Goal: Transaction & Acquisition: Purchase product/service

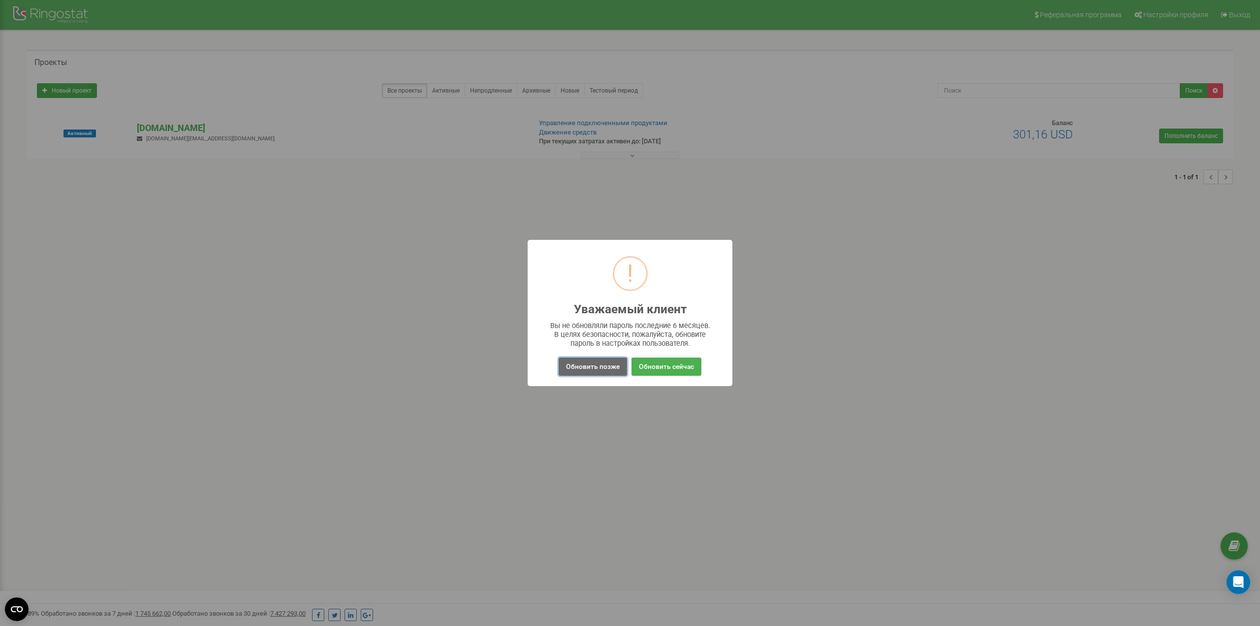
click at [587, 367] on button "Обновить позже" at bounding box center [593, 366] width 68 height 18
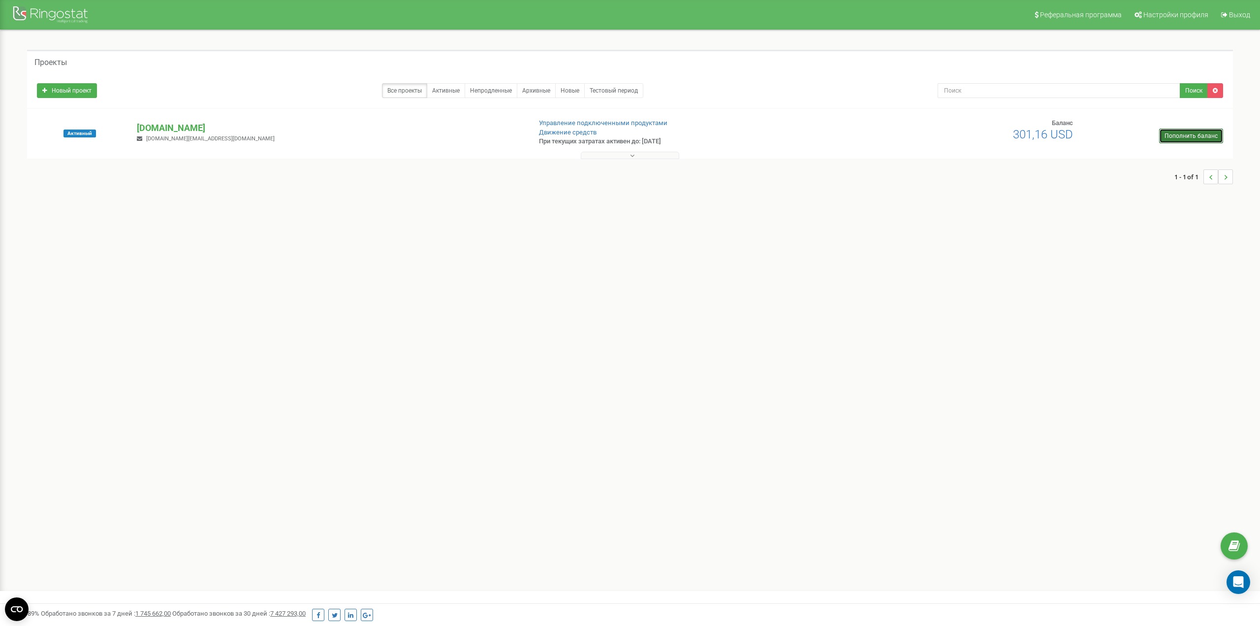
click at [1192, 130] on link "Пополнить баланс" at bounding box center [1191, 135] width 64 height 15
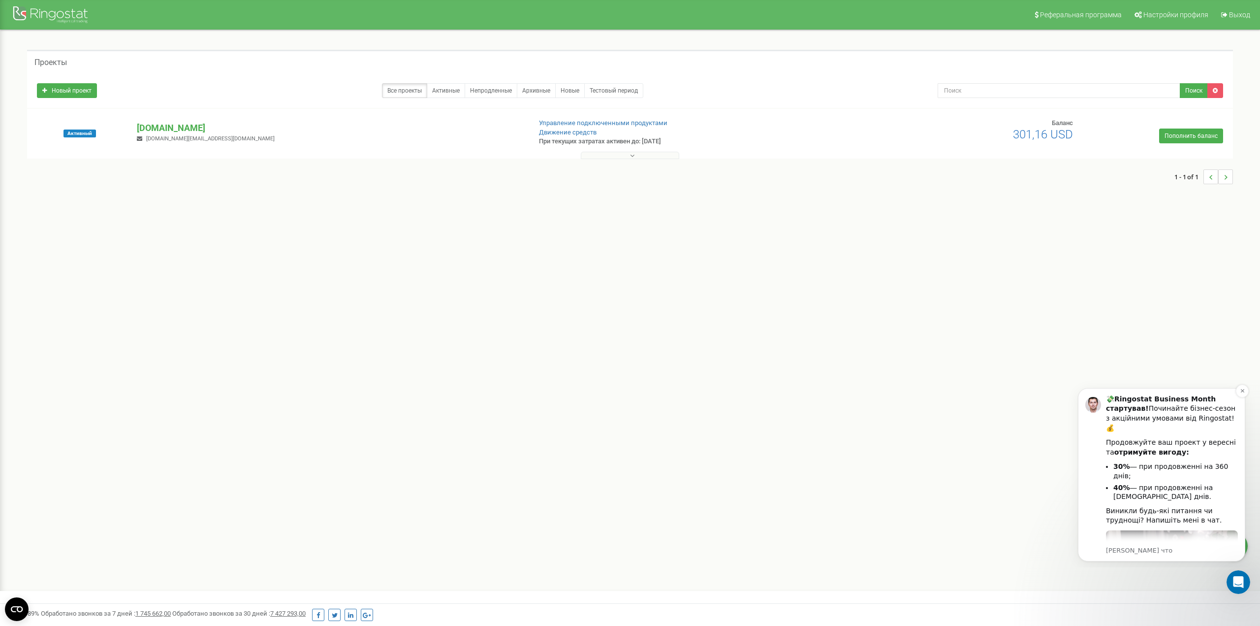
click at [1199, 552] on p "Eugene • Только что" at bounding box center [1172, 550] width 132 height 9
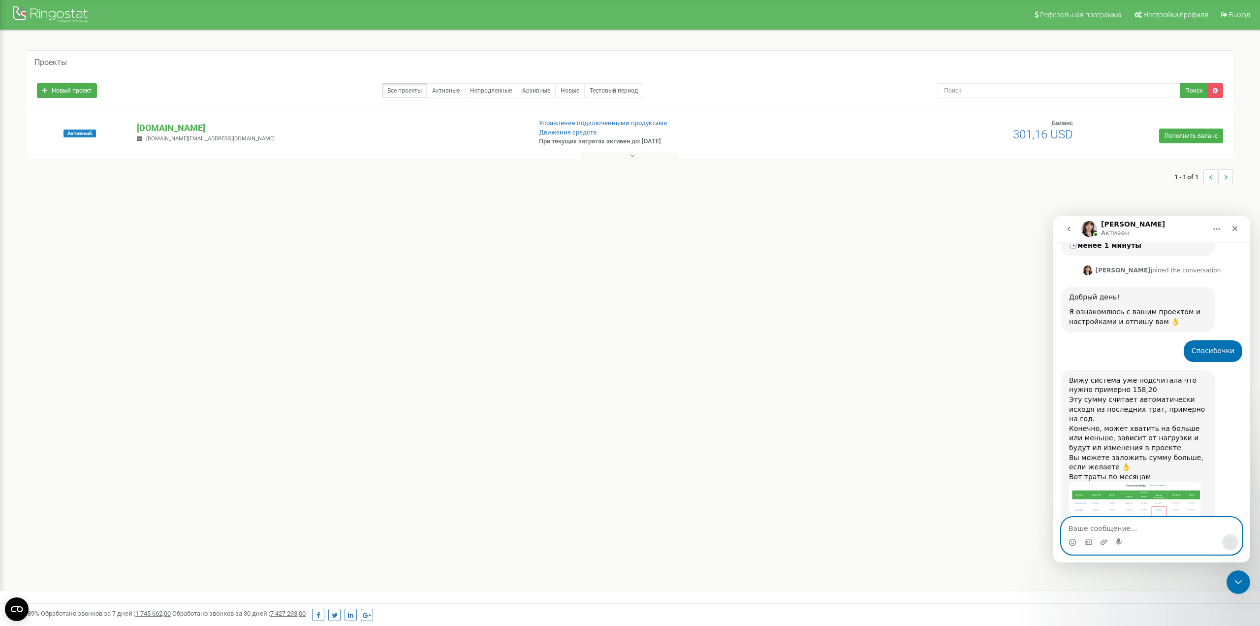
scroll to position [525, 0]
click at [1165, 537] on div "Мессенджер Intercom" at bounding box center [1152, 542] width 180 height 16
click at [1107, 531] on textarea "Ваше сообщение..." at bounding box center [1152, 525] width 180 height 17
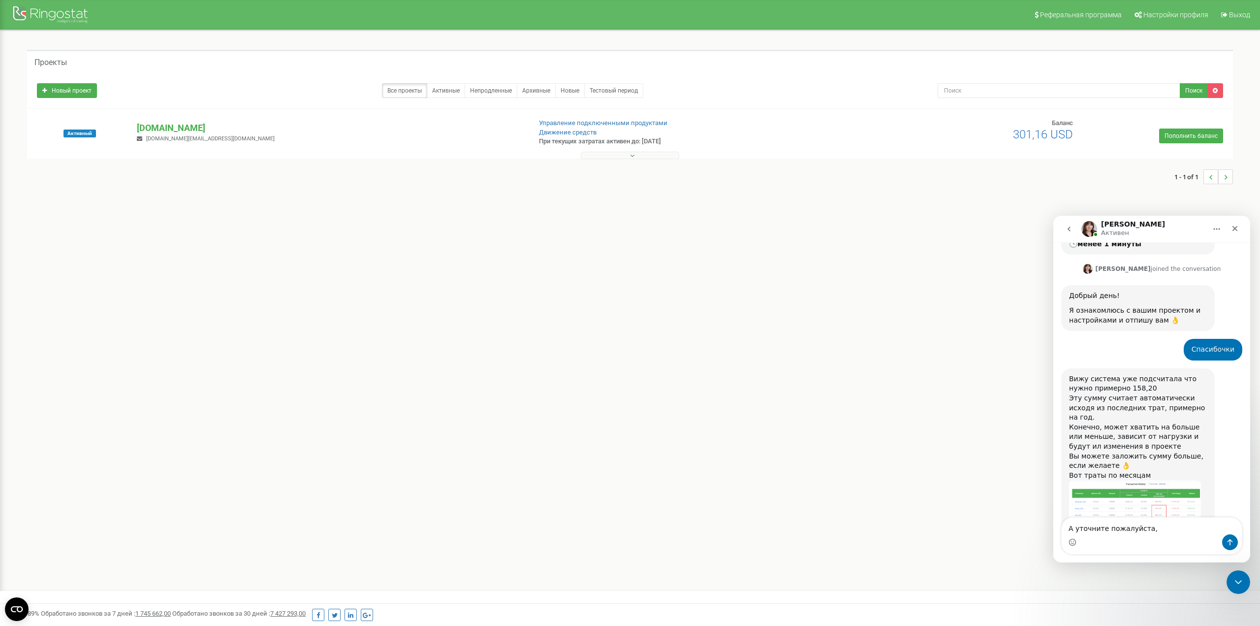
click at [1155, 480] on img "Olga говорит…" at bounding box center [1135, 509] width 132 height 59
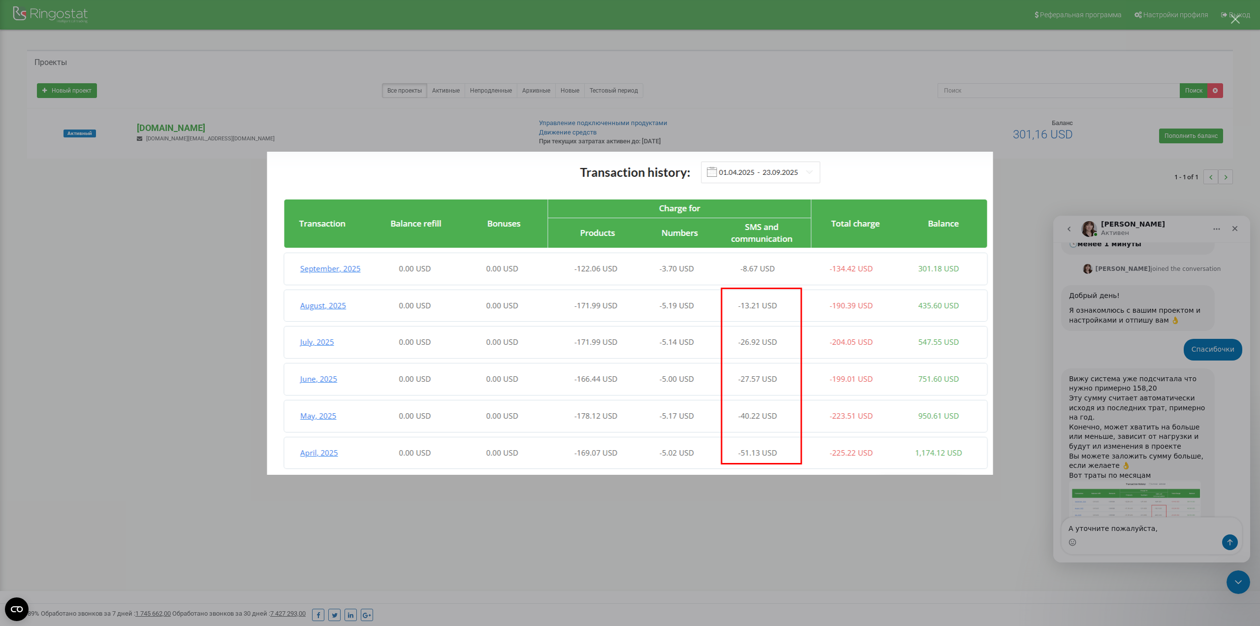
scroll to position [0, 0]
click at [863, 527] on div "Мессенджер Intercom" at bounding box center [630, 313] width 1260 height 626
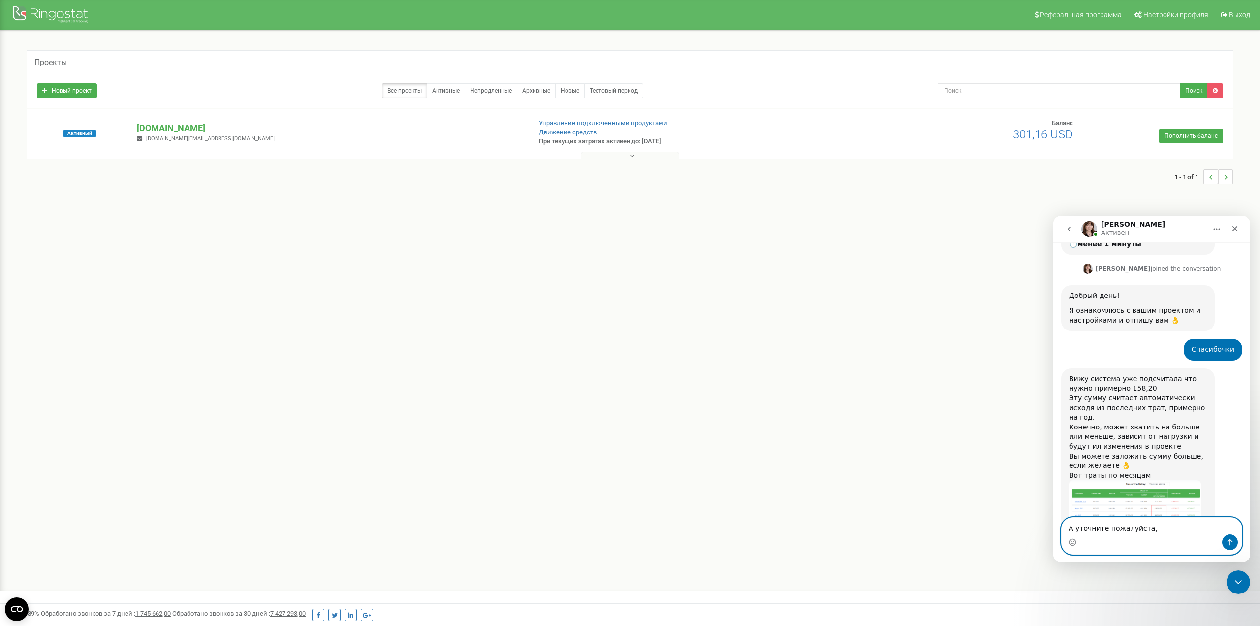
drag, startPoint x: 1155, startPoint y: 531, endPoint x: 1057, endPoint y: 534, distance: 98.0
click at [1057, 534] on div "А уточните пожалуйста, А уточните пожалуйста," at bounding box center [1151, 535] width 197 height 37
type textarea "Ага, всё понятно, спасибо большое"
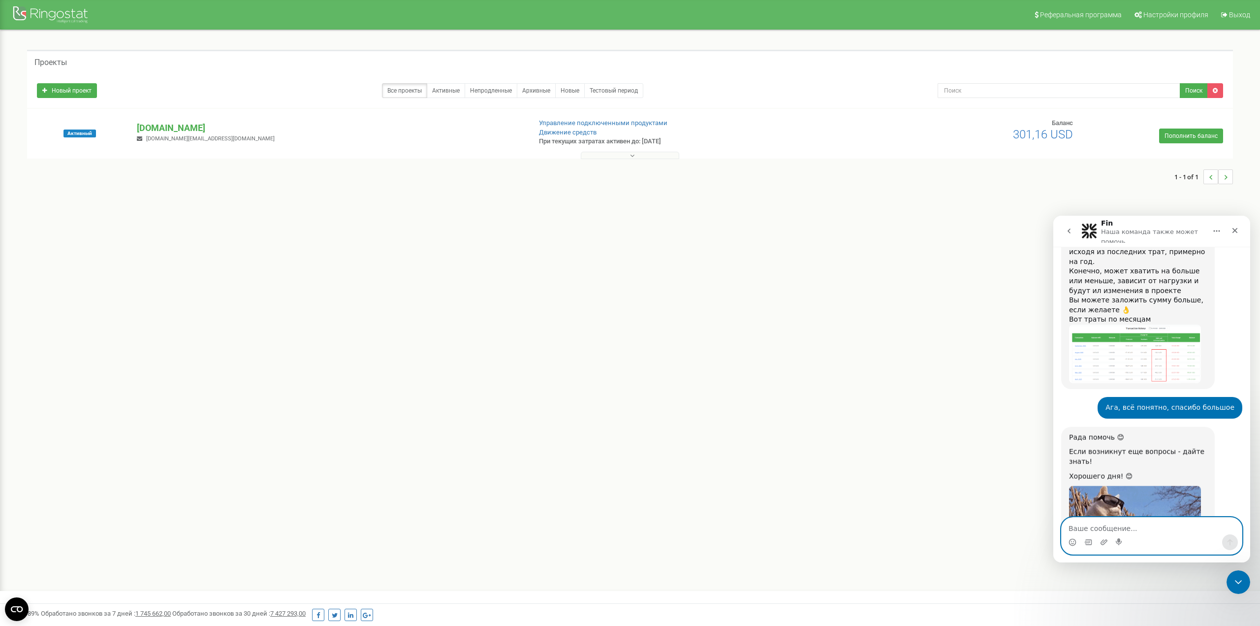
scroll to position [706, 0]
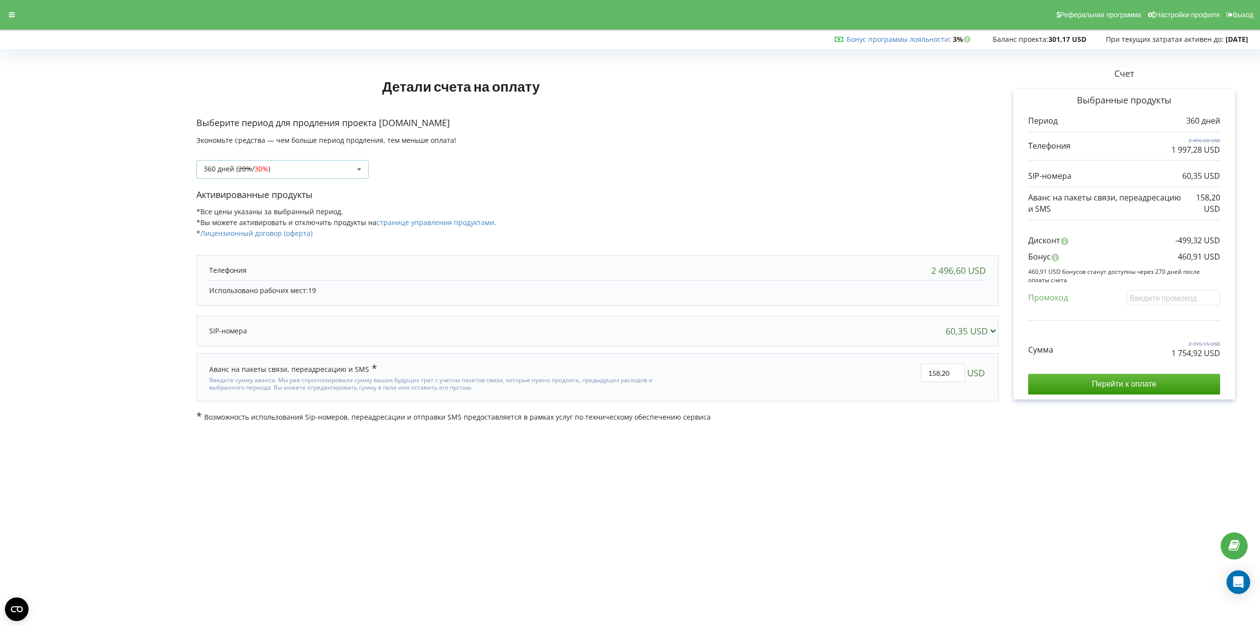
click at [288, 167] on div "360 дней ( 20% / 30% ) Пополнить баланс без периода 20% / 30% 30% / 40%" at bounding box center [282, 169] width 172 height 19
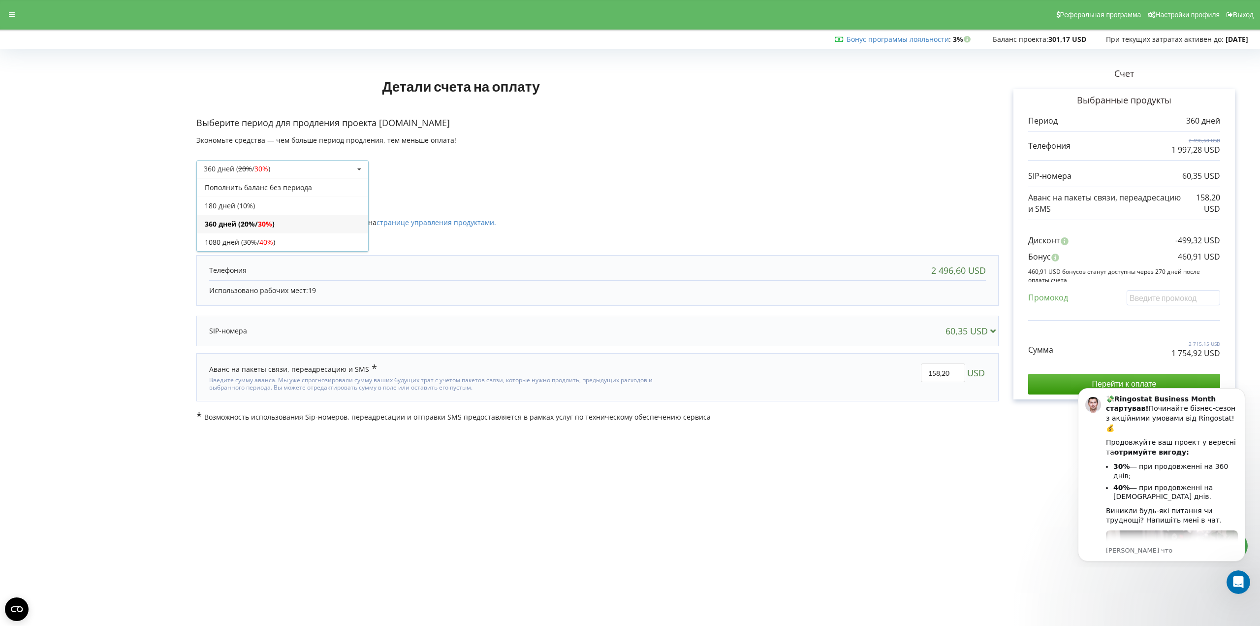
click at [268, 225] on span "30%" at bounding box center [265, 223] width 14 height 9
click at [916, 499] on body "Реферальная программа Настройки профиля Выход Бонус программы лояльности : Бону…" at bounding box center [630, 313] width 1260 height 626
click at [883, 335] on div "60,35 USD" at bounding box center [597, 331] width 796 height 20
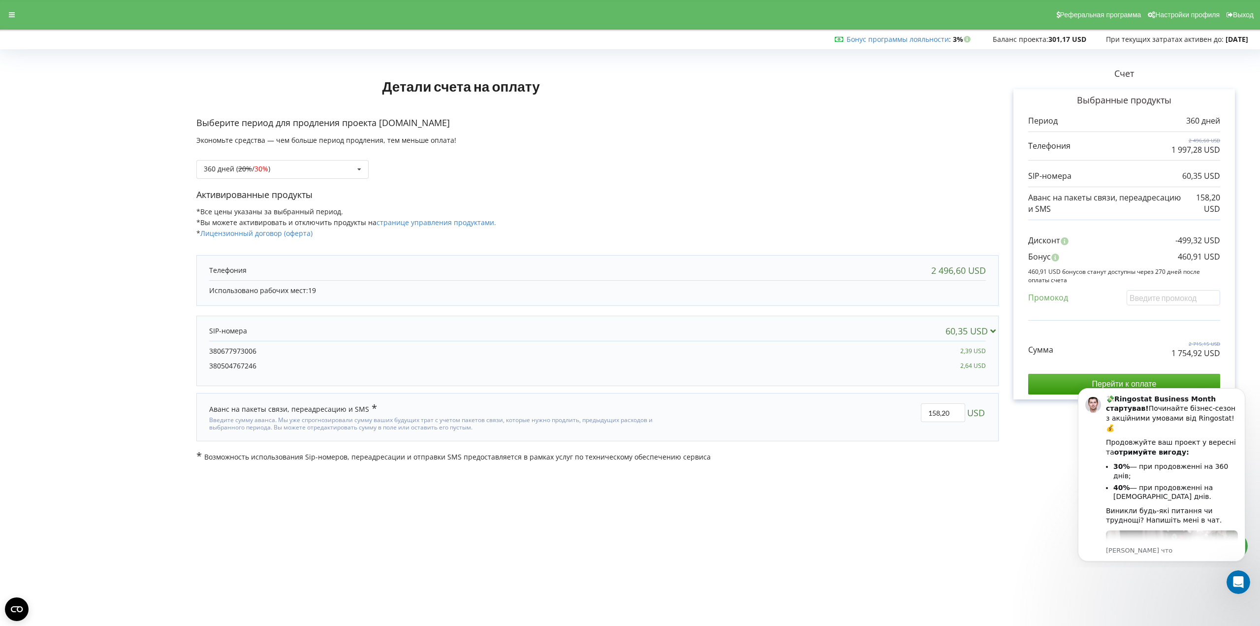
click at [883, 335] on div "60,35 USD" at bounding box center [597, 331] width 796 height 20
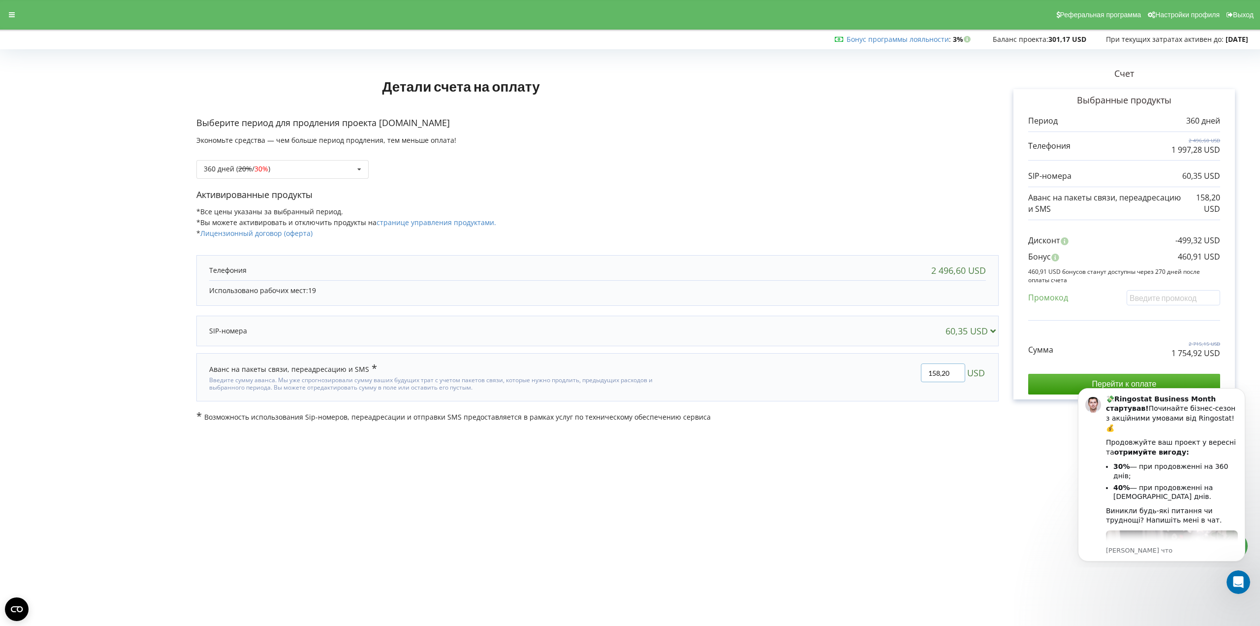
click at [957, 378] on input "158,20" at bounding box center [943, 372] width 44 height 19
click at [931, 450] on body "Реферальная программа Настройки профиля Выход Бонус программы лояльности : Бону…" at bounding box center [630, 313] width 1260 height 626
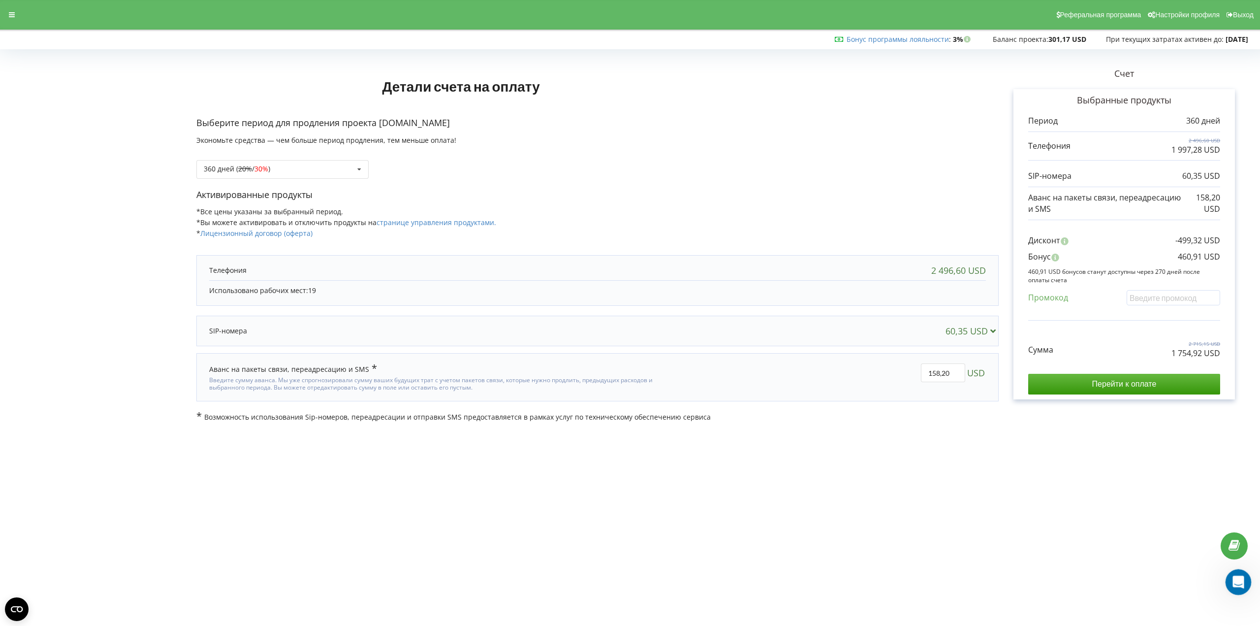
click at [1230, 575] on div "Открыть службу сообщений Intercom" at bounding box center [1237, 580] width 32 height 32
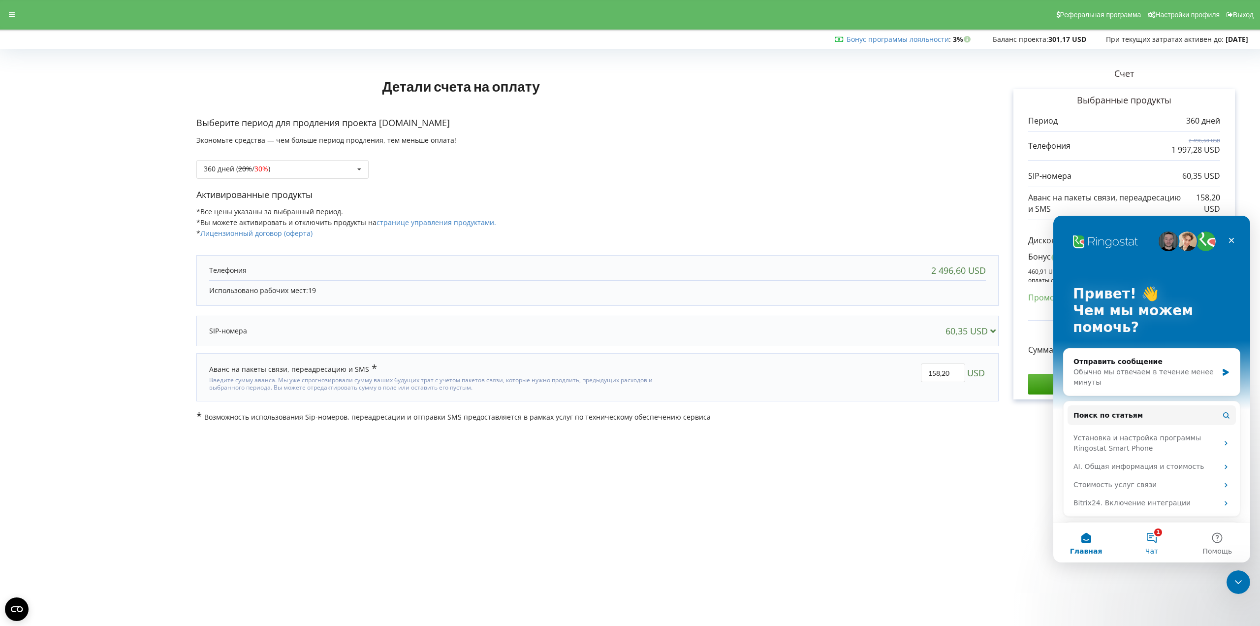
click at [1160, 546] on button "1 Чат" at bounding box center [1151, 542] width 65 height 39
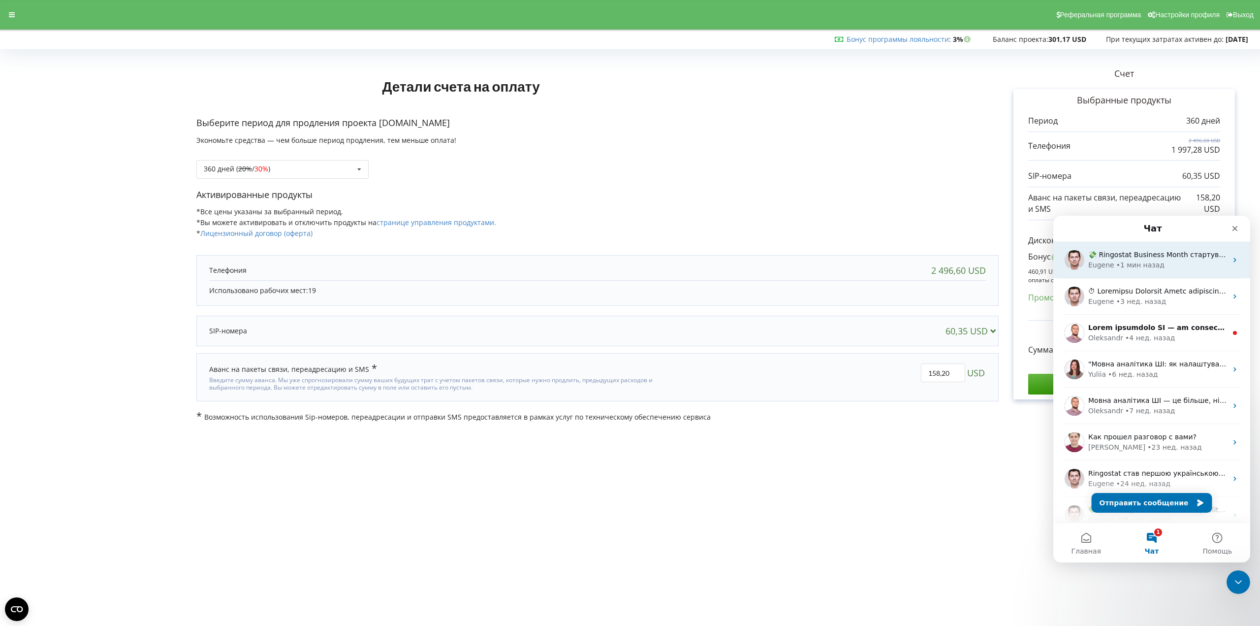
click at [1135, 263] on div "• 1 мин назад" at bounding box center [1140, 265] width 48 height 10
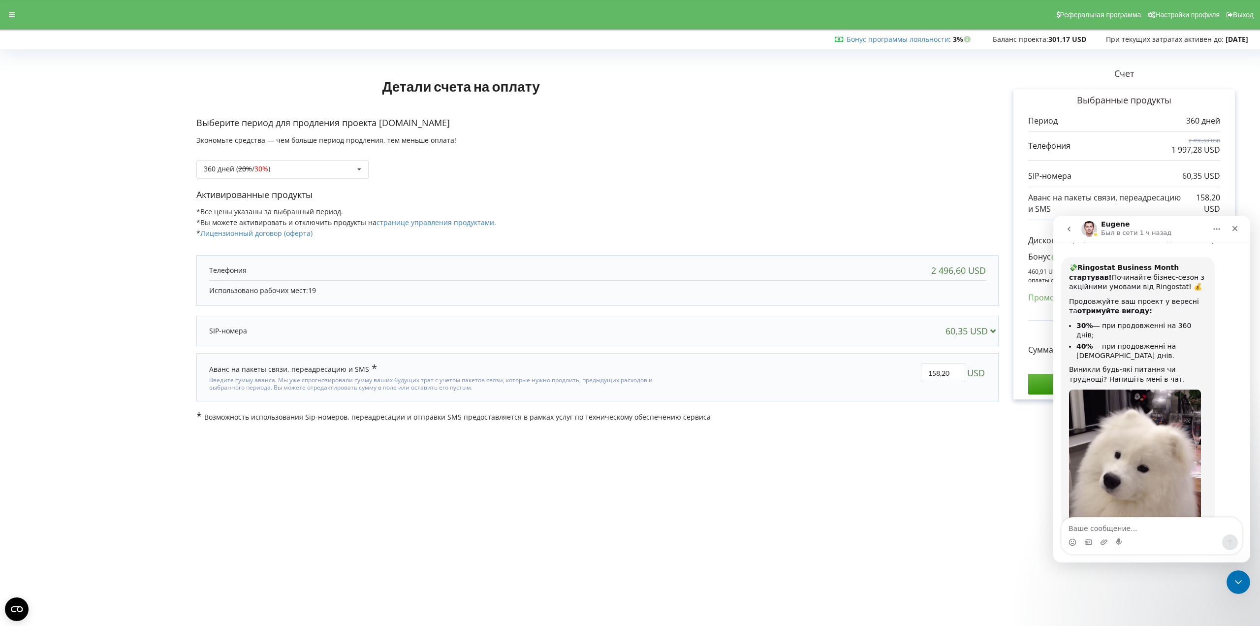
scroll to position [48, 0]
click at [1133, 525] on textarea "Ваше сообщение..." at bounding box center [1152, 525] width 180 height 17
type textarea "P"
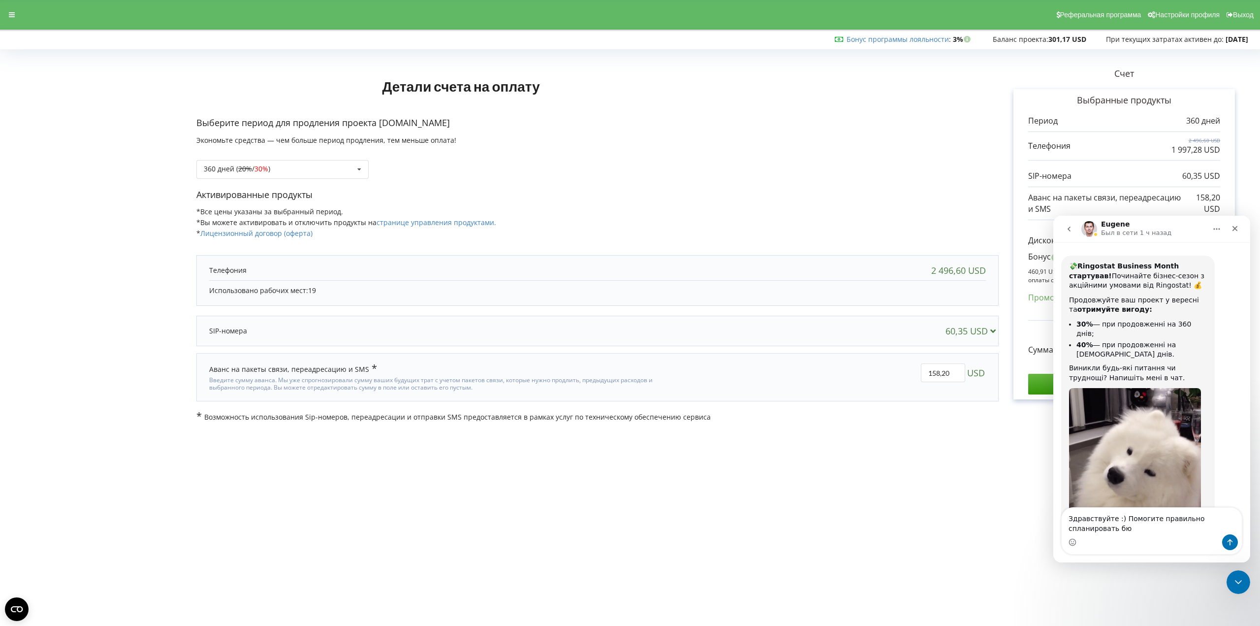
scroll to position [58, 0]
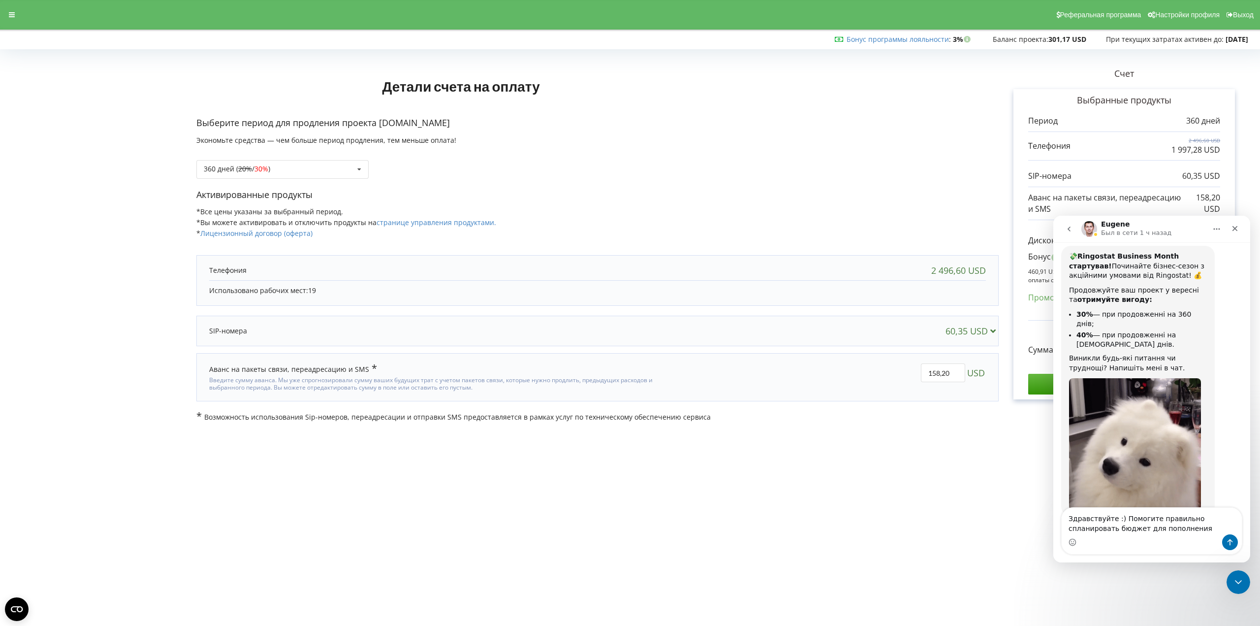
click at [746, 521] on body "Реферальная программа Настройки профиля Выход Бонус программы лояльности : Бону…" at bounding box center [630, 313] width 1260 height 626
click at [1158, 526] on textarea "Здравствуйте :) Помогите правильно спланировать бюджет для пополнения" at bounding box center [1152, 520] width 180 height 27
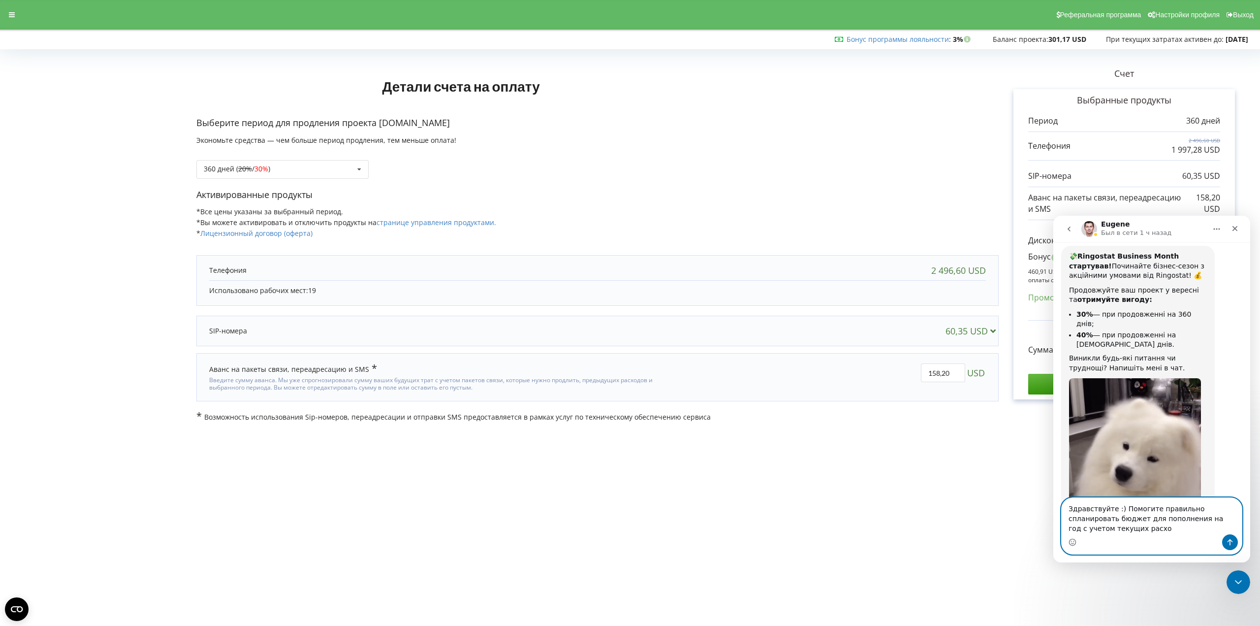
scroll to position [67, 0]
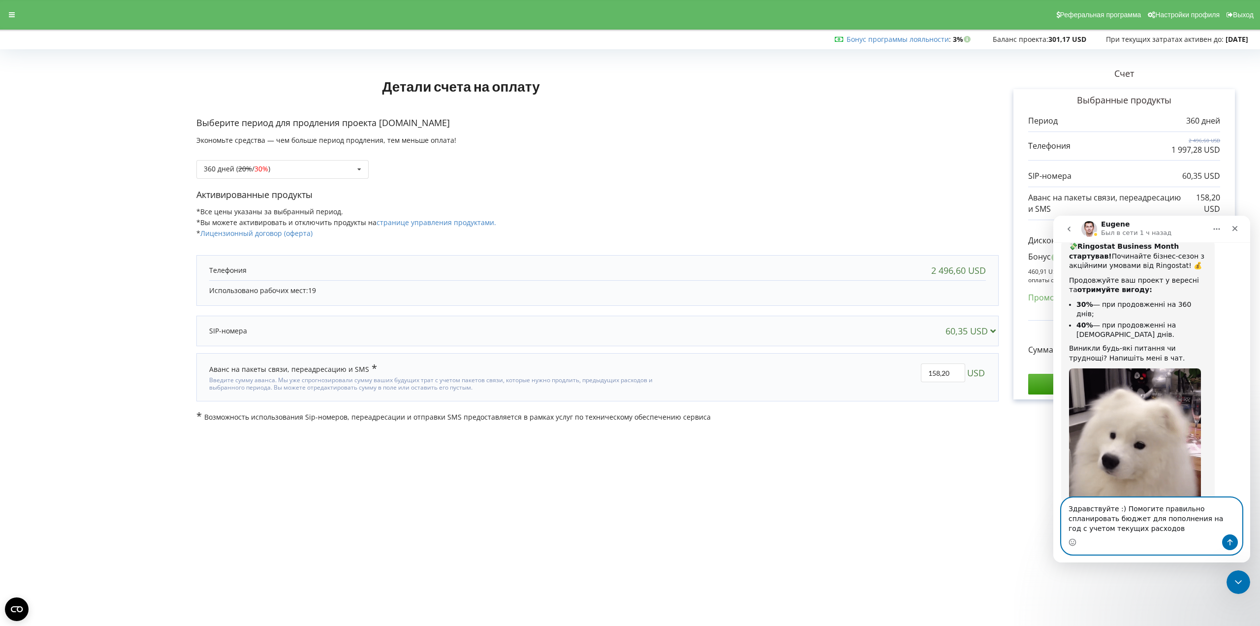
type textarea "Здравствуйте :) Помогите правильно спланировать бюджет для пополнения на год с …"
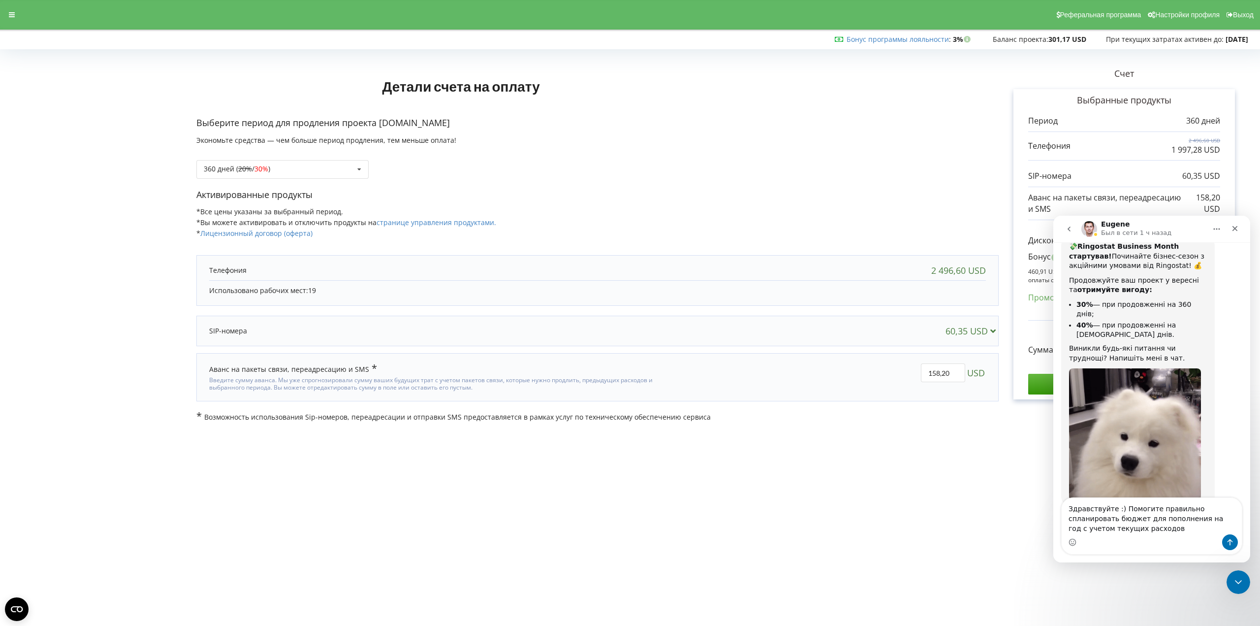
click at [957, 490] on body "Реферальная программа Настройки профиля Выход Бонус программы лояльности : Бону…" at bounding box center [630, 313] width 1260 height 626
click at [1241, 579] on icon "Закрыть службу сообщений Intercom" at bounding box center [1237, 580] width 12 height 12
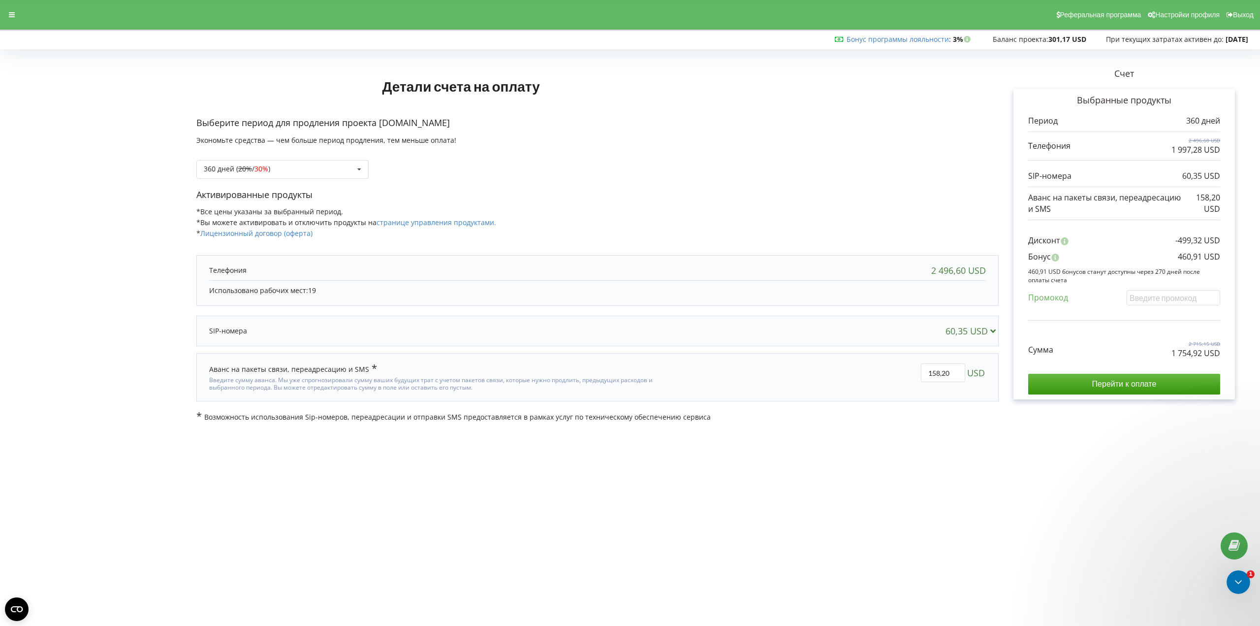
scroll to position [0, 0]
click at [866, 557] on body "Реферальная программа Настройки профиля Выход Бонус программы лояльности : Бону…" at bounding box center [630, 313] width 1260 height 626
click at [1235, 582] on icon "Открыть службу сообщений Intercom" at bounding box center [1237, 580] width 16 height 16
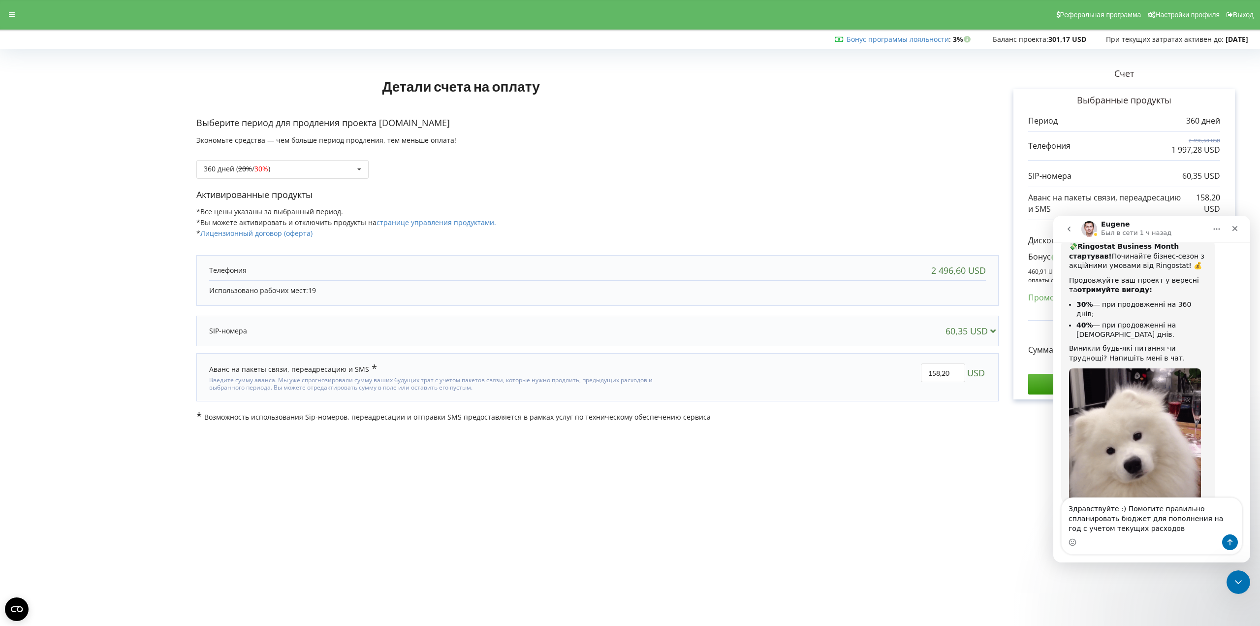
click at [1146, 533] on textarea "Здравствуйте :) Помогите правильно спланировать бюджет для пополнения на год с …" at bounding box center [1152, 516] width 180 height 36
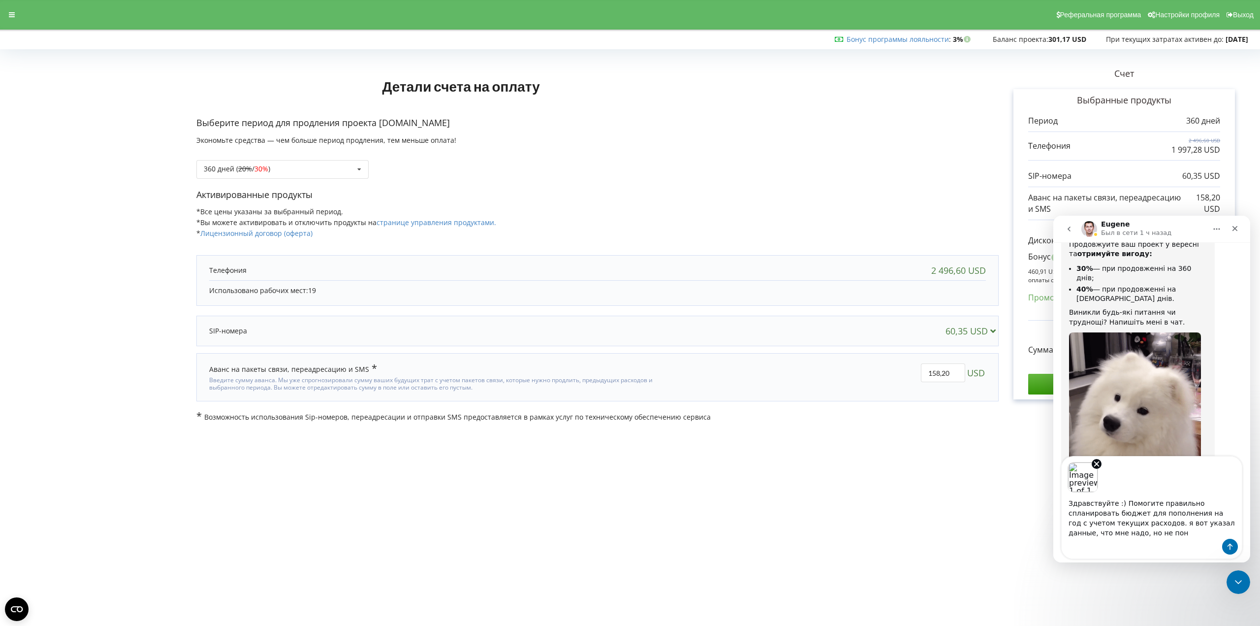
scroll to position [109, 0]
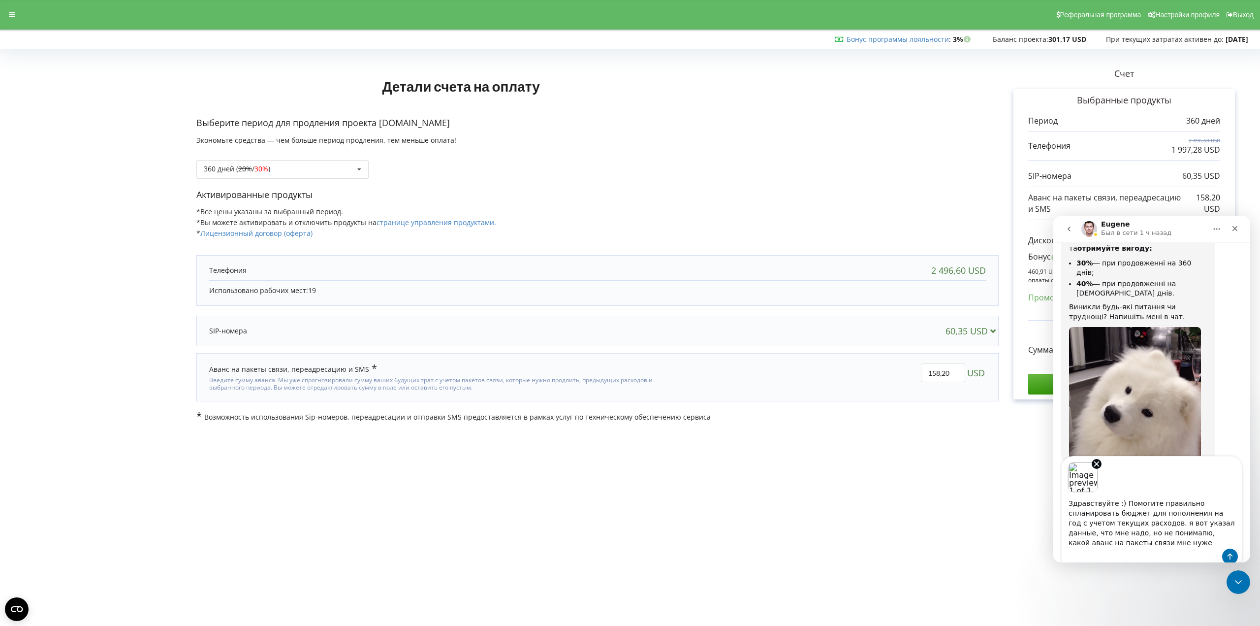
type textarea "Здравствуйте :) Помогите правильно спланировать бюджет для пополнения на год с …"
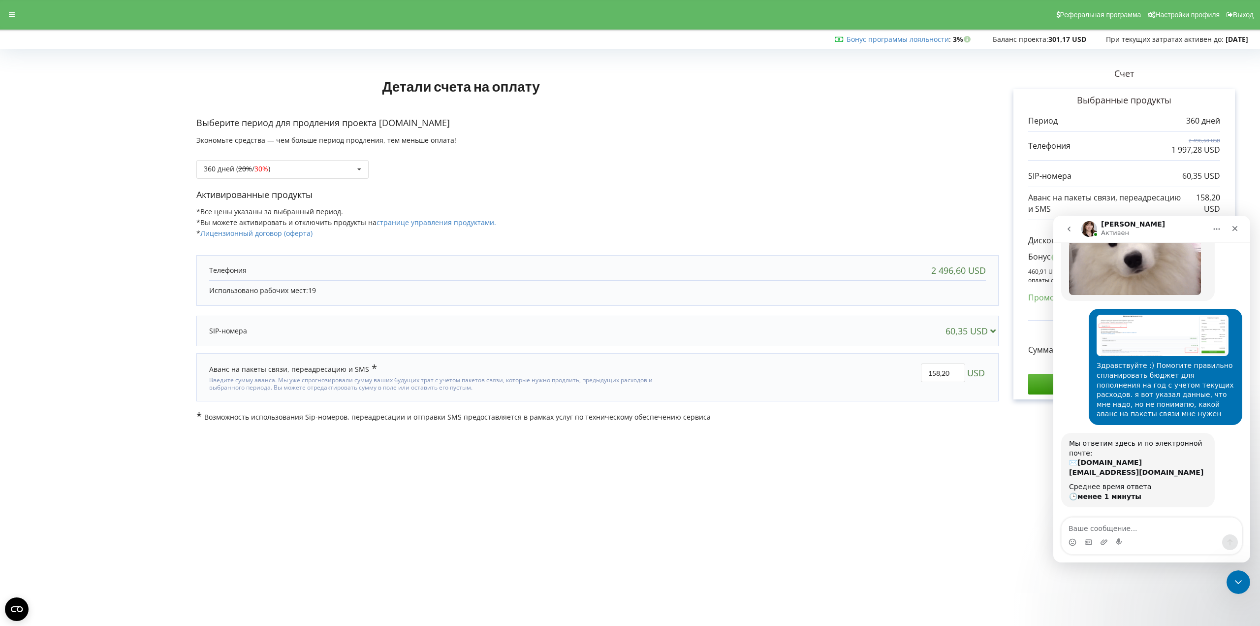
scroll to position [321, 0]
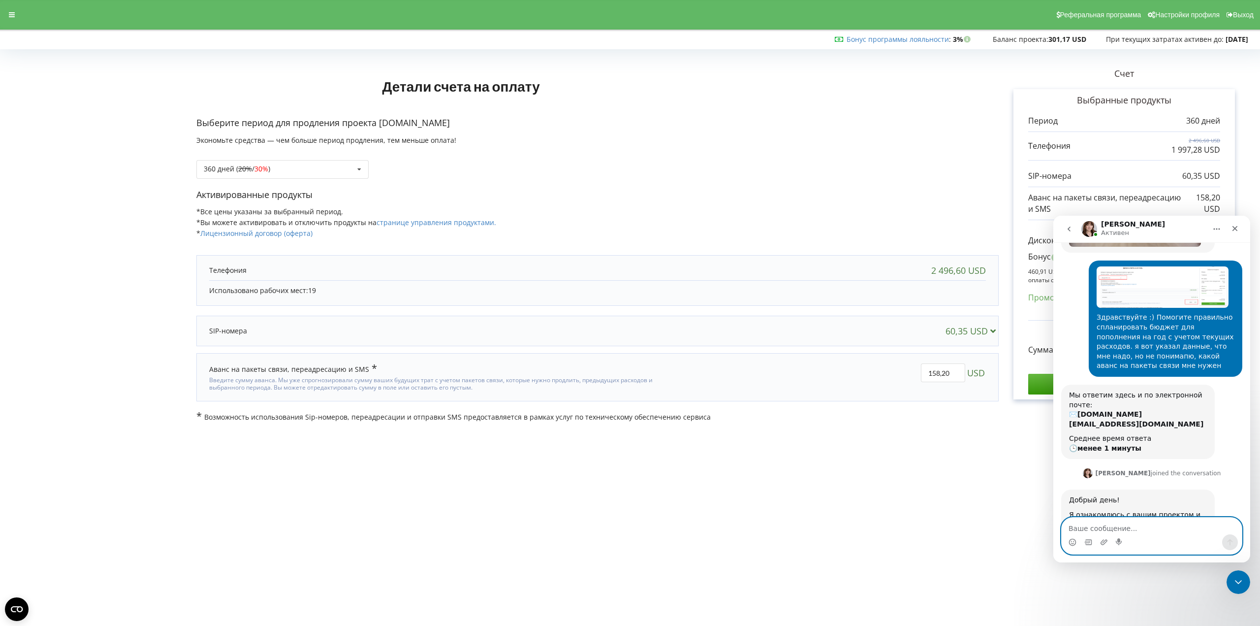
click at [1150, 525] on textarea "Ваше сообщение..." at bounding box center [1152, 525] width 180 height 17
type textarea "Спасибочки"
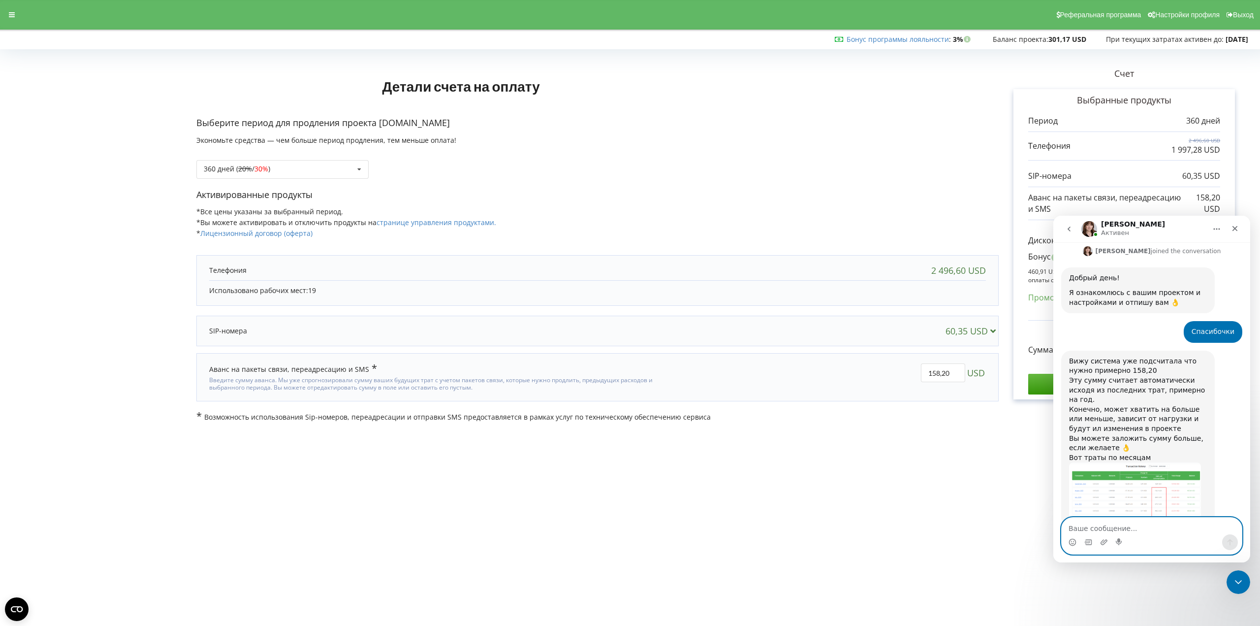
scroll to position [555, 0]
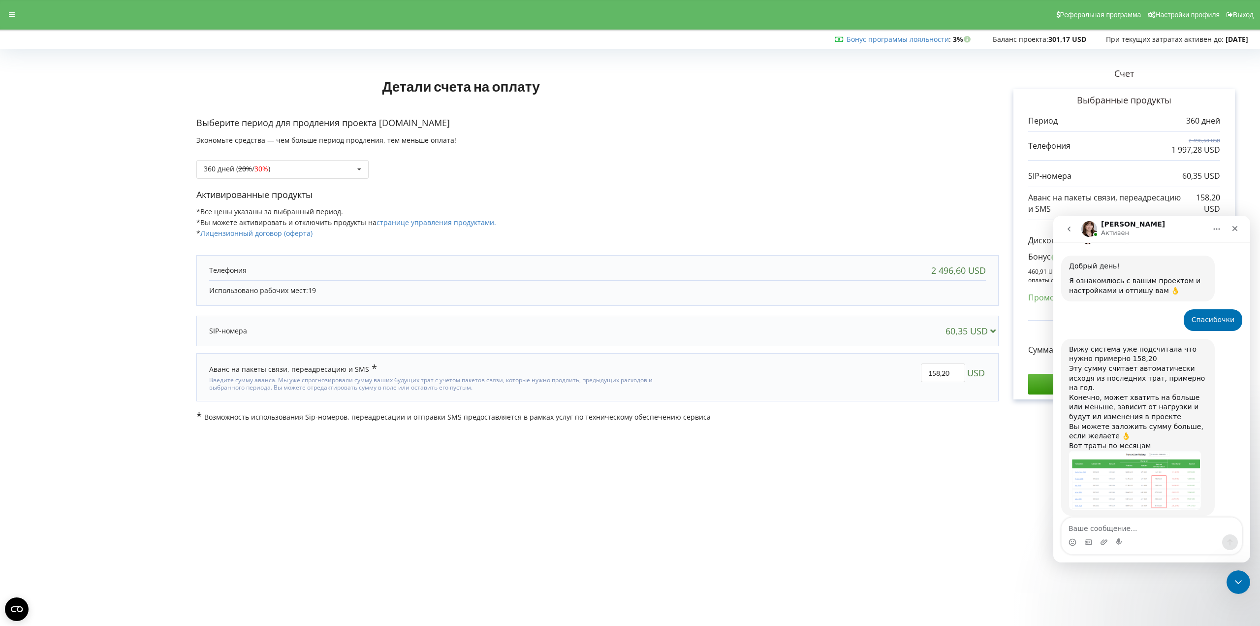
click at [1068, 231] on icon "go back" at bounding box center [1069, 229] width 8 height 8
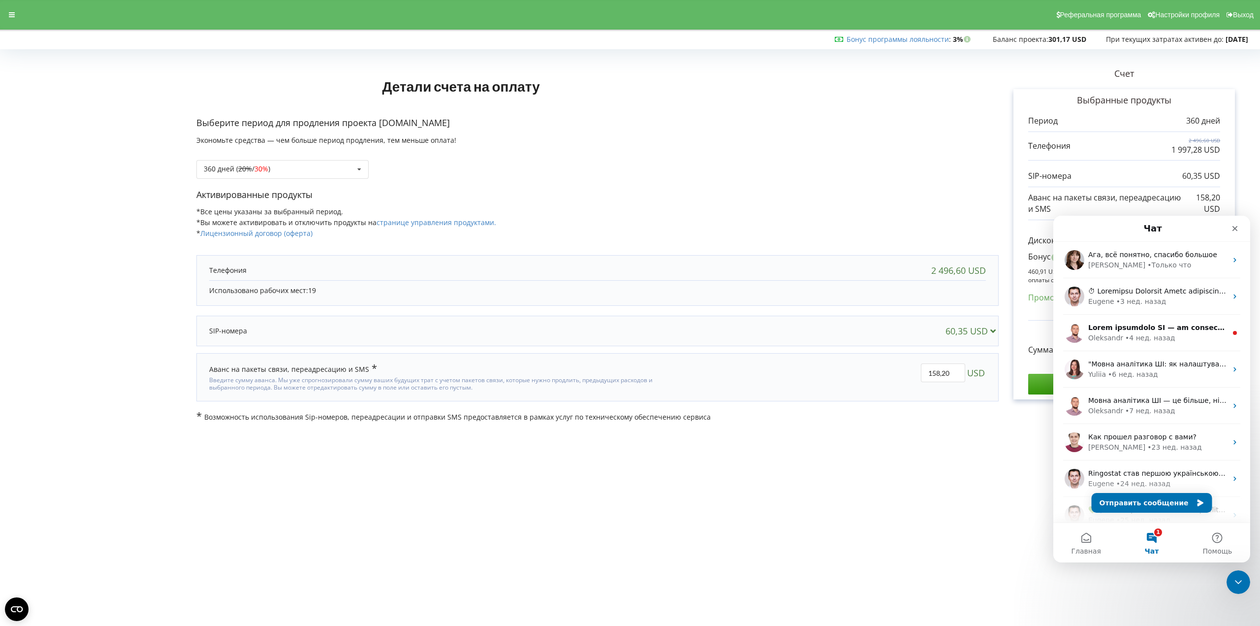
scroll to position [0, 0]
drag, startPoint x: 1239, startPoint y: 229, endPoint x: 2181, endPoint y: 570, distance: 1001.9
click at [1239, 229] on div "Закрыть" at bounding box center [1235, 229] width 18 height 18
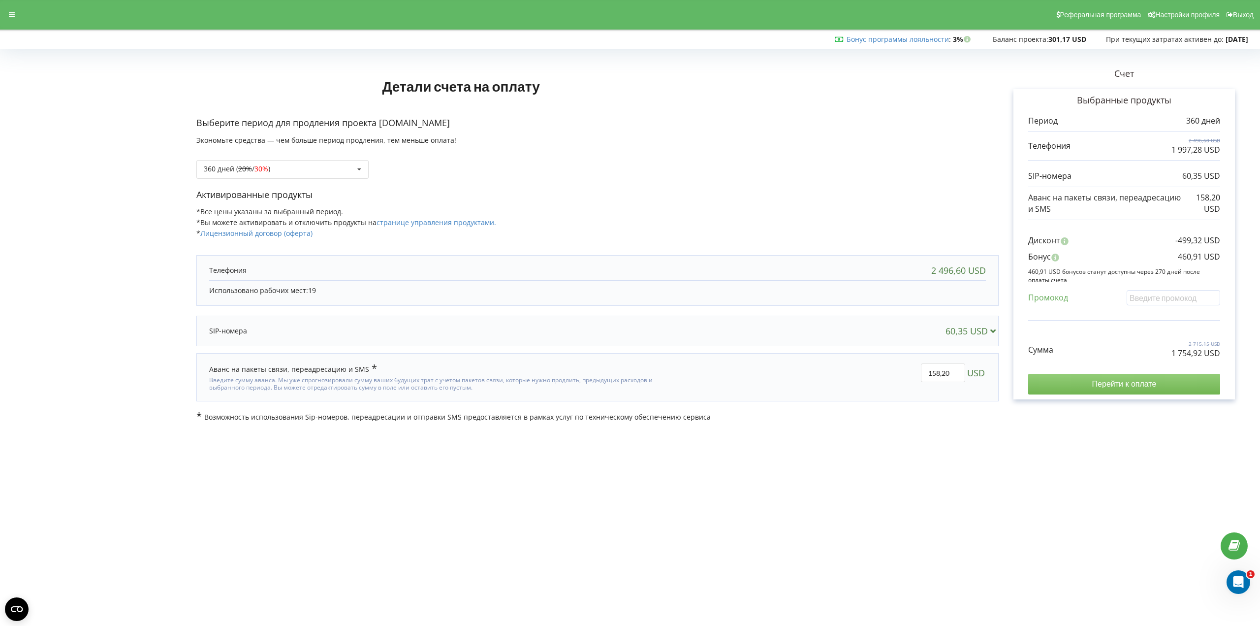
click at [1106, 377] on input "Перейти к оплате" at bounding box center [1124, 384] width 192 height 21
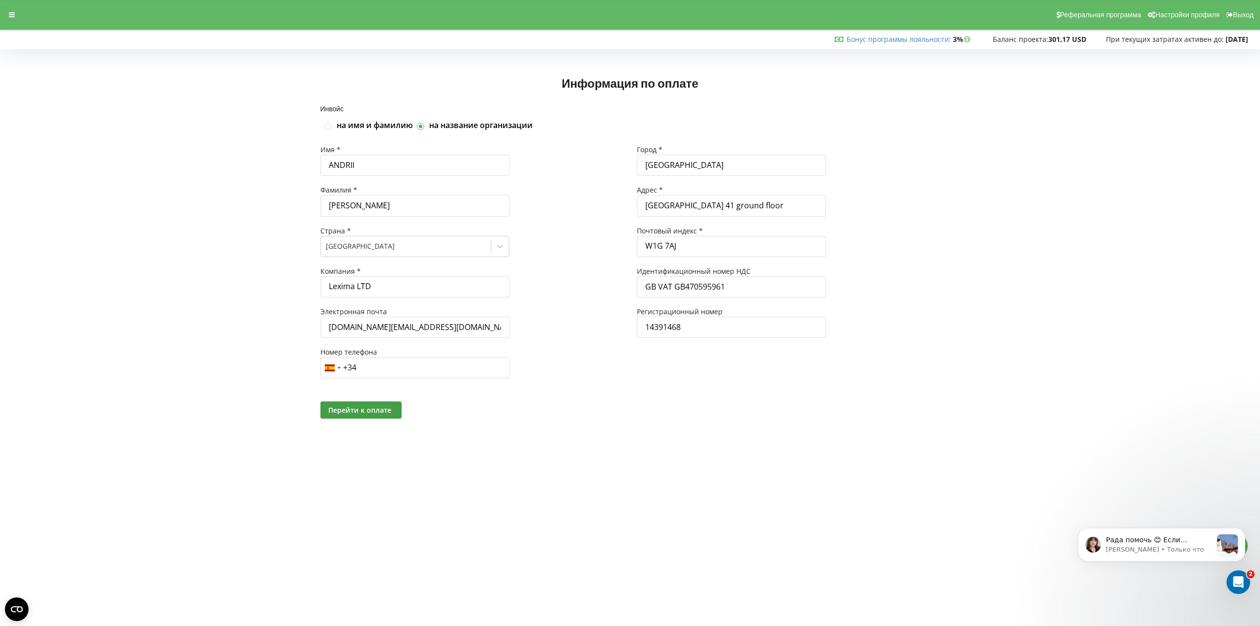
drag, startPoint x: 684, startPoint y: 520, endPoint x: 683, endPoint y: 513, distance: 7.0
click at [684, 518] on body "Реферальная программа Настройки профиля Выход Бонус программы лояльности : Бону…" at bounding box center [630, 313] width 1260 height 626
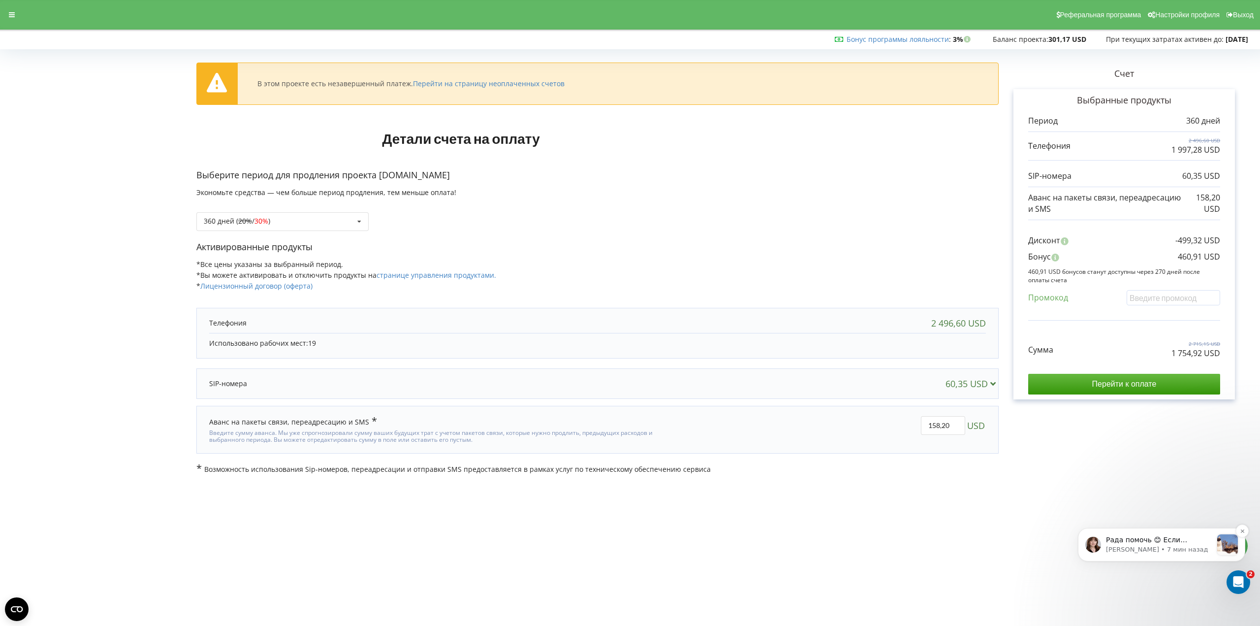
click at [1136, 551] on p "[PERSON_NAME] • 7 мин назад" at bounding box center [1159, 549] width 106 height 9
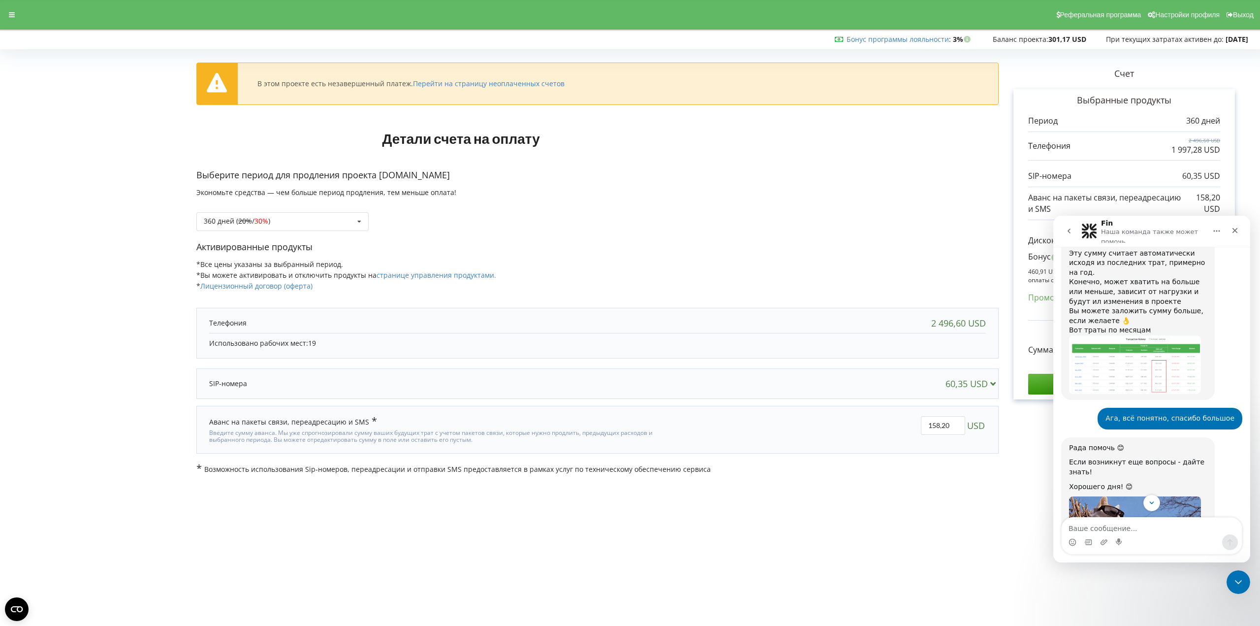
scroll to position [706, 0]
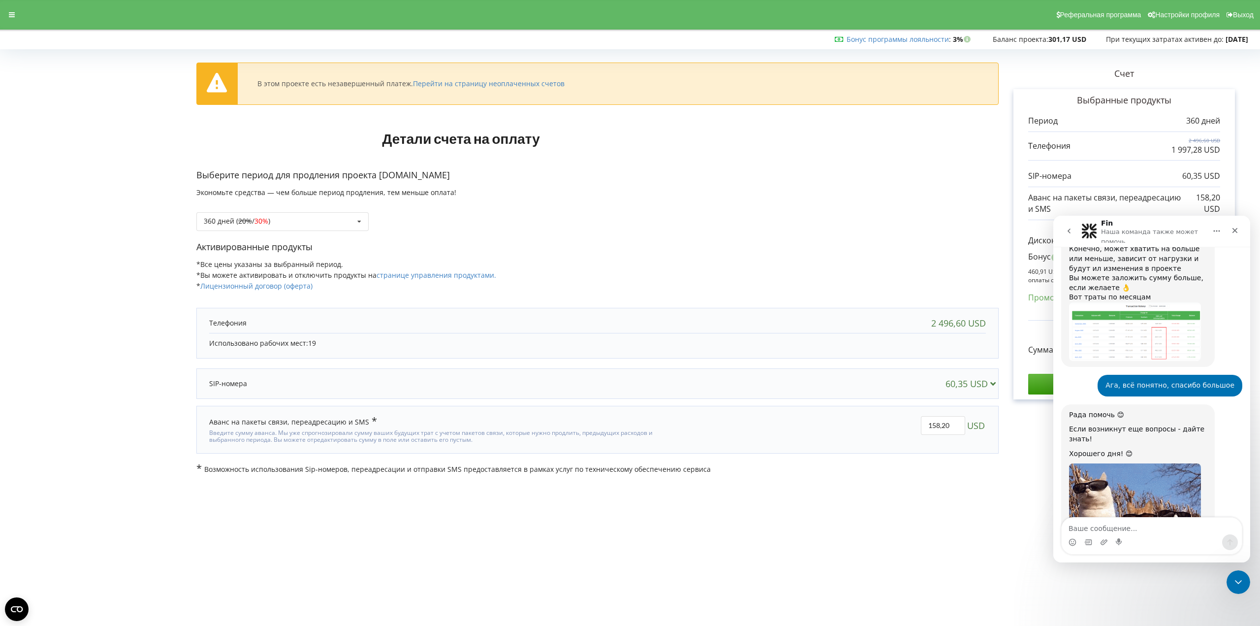
drag, startPoint x: 1166, startPoint y: 392, endPoint x: 1234, endPoint y: 412, distance: 71.2
click at [1235, 410] on div "Рада помочь 😊 Если возникнут еще вопросы - дайте знать! Хорошего дня! 😊 [PERSON…" at bounding box center [1151, 484] width 181 height 160
